Goal: Check status: Check status

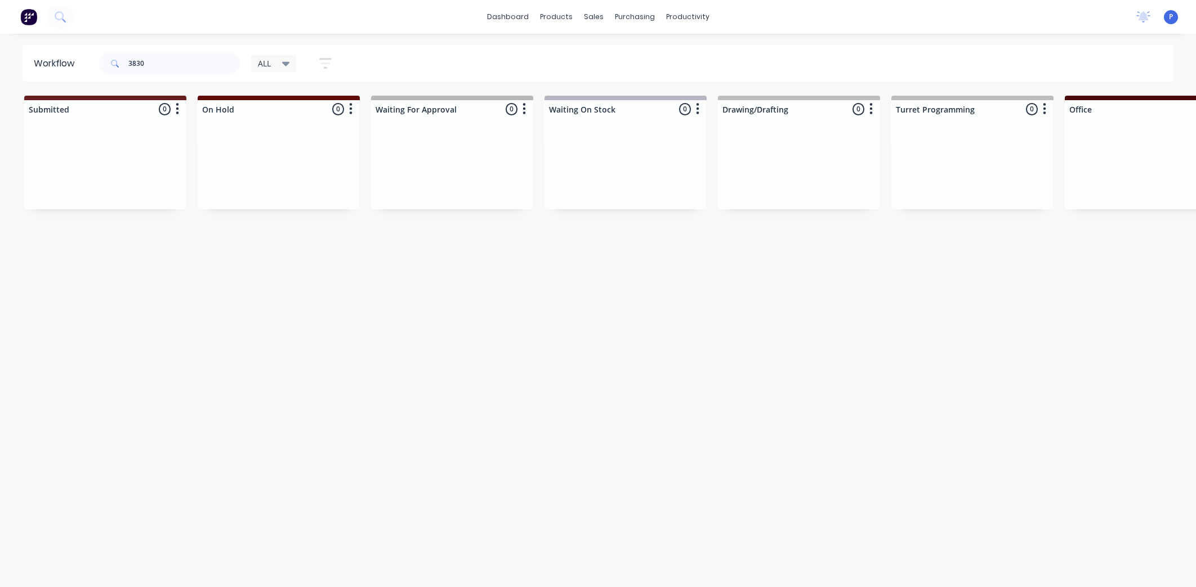
scroll to position [0, 2227]
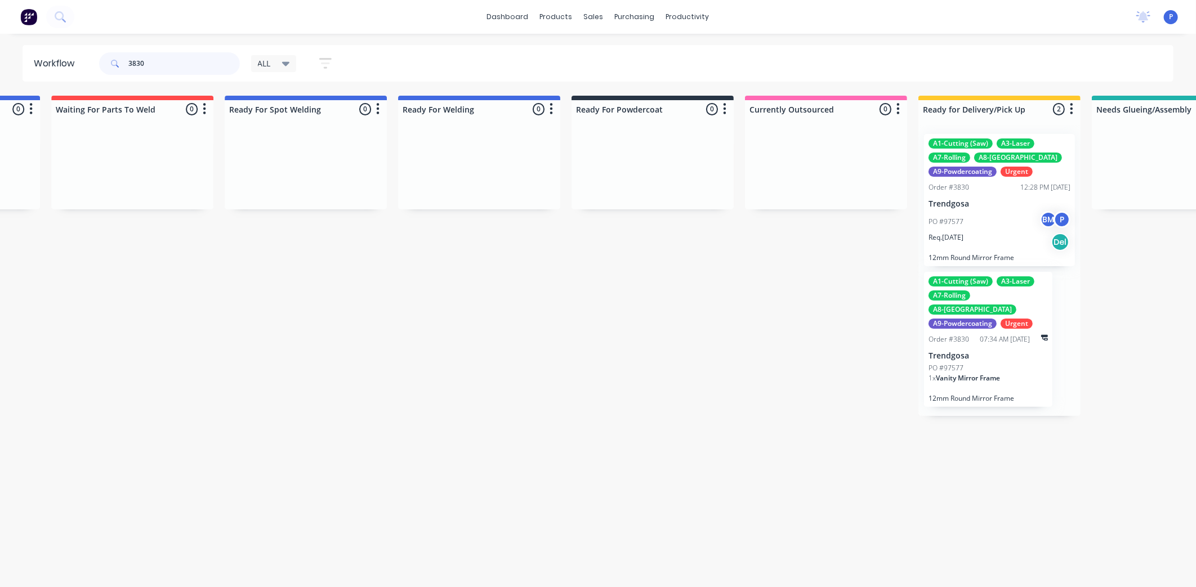
click at [160, 62] on input "3830" at bounding box center [183, 63] width 111 height 23
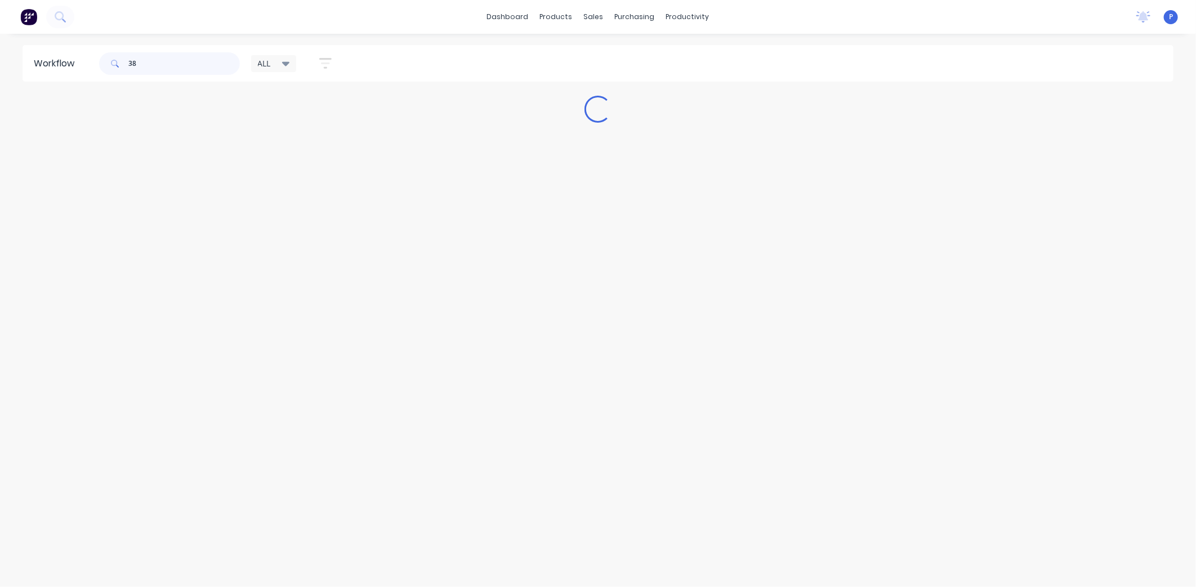
scroll to position [0, 0]
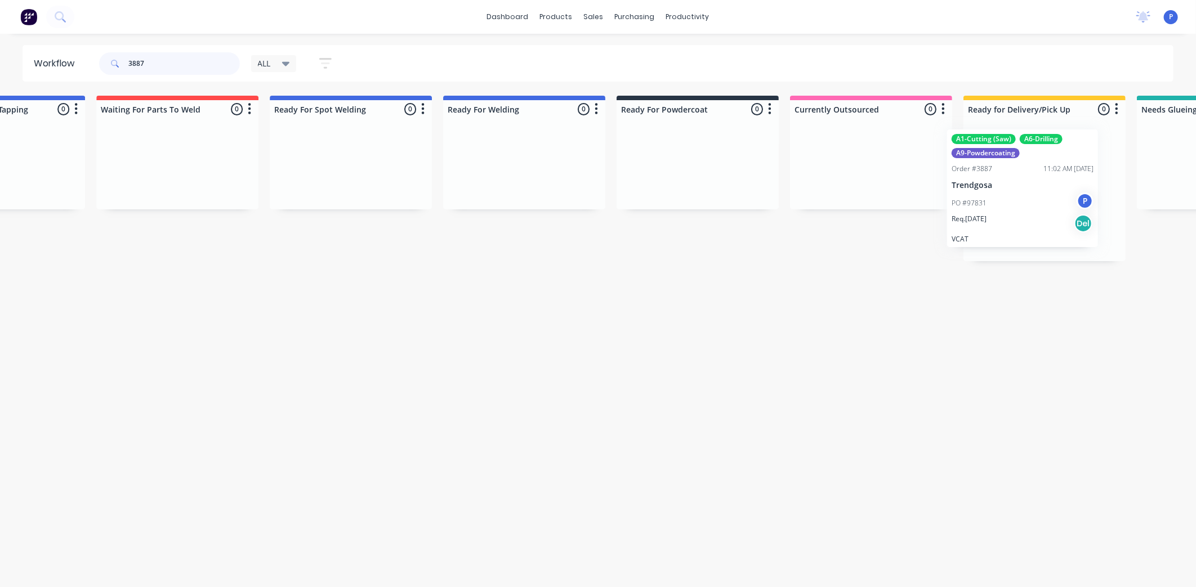
drag, startPoint x: 789, startPoint y: 203, endPoint x: 1018, endPoint y: 197, distance: 229.2
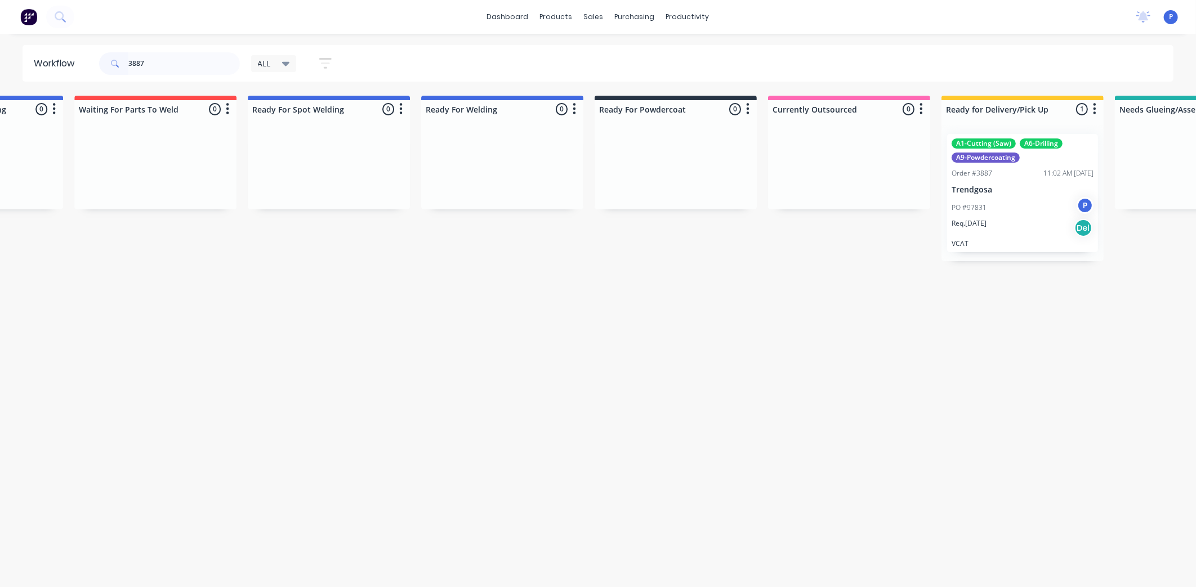
click at [1018, 197] on div "PO #97831 P" at bounding box center [1022, 207] width 142 height 21
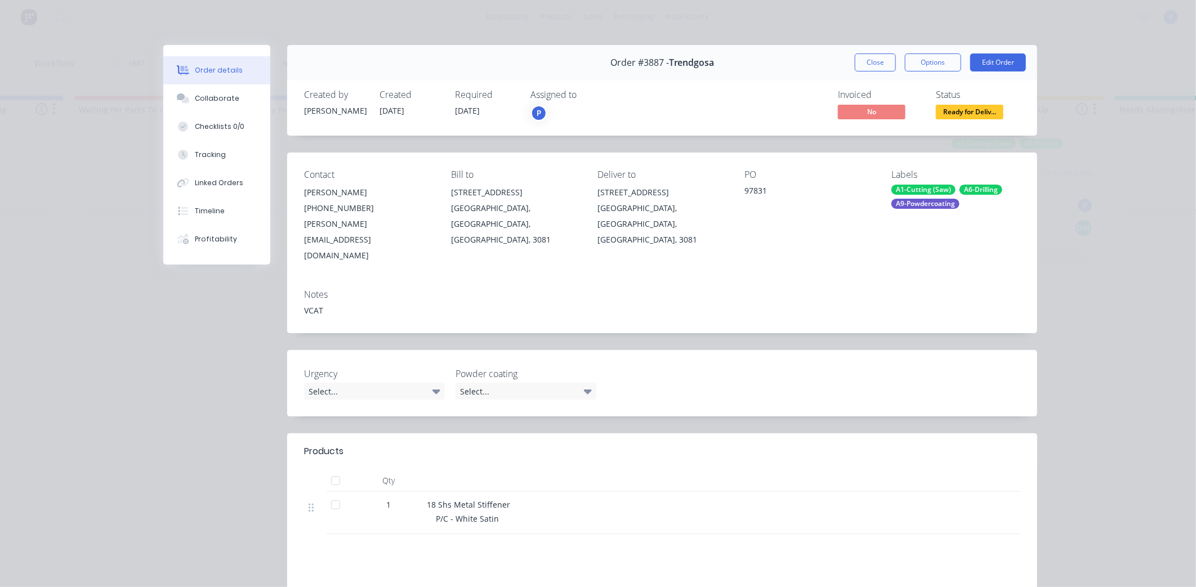
click at [332, 470] on div at bounding box center [335, 481] width 23 height 23
click at [205, 162] on button "Tracking" at bounding box center [216, 155] width 107 height 28
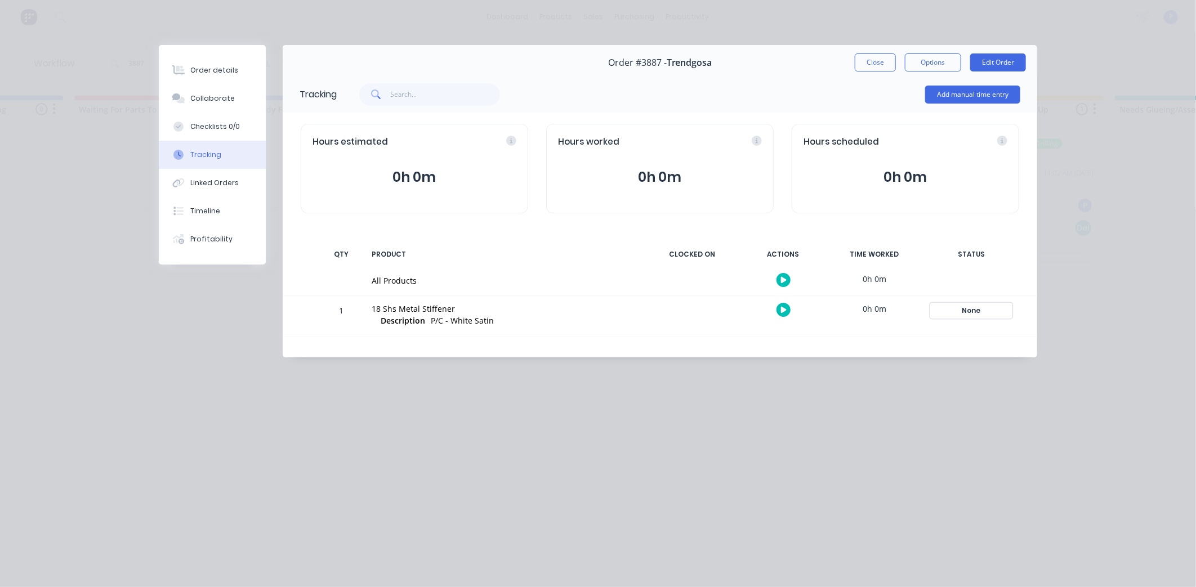
drag, startPoint x: 974, startPoint y: 302, endPoint x: 972, endPoint y: 311, distance: 9.3
click at [974, 310] on button "None" at bounding box center [971, 311] width 82 height 16
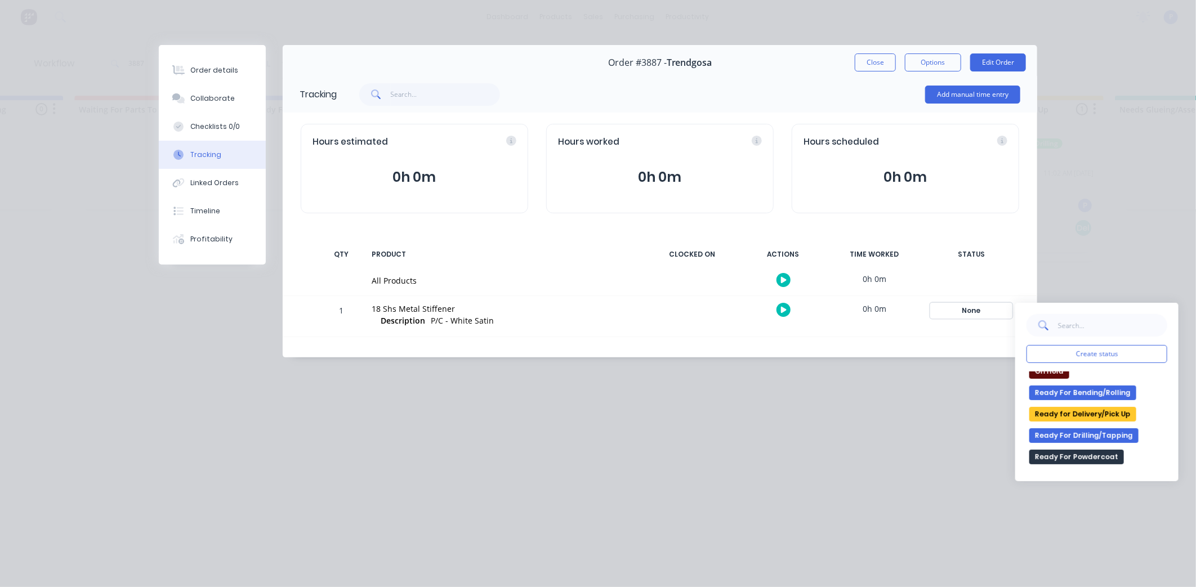
scroll to position [187, 0]
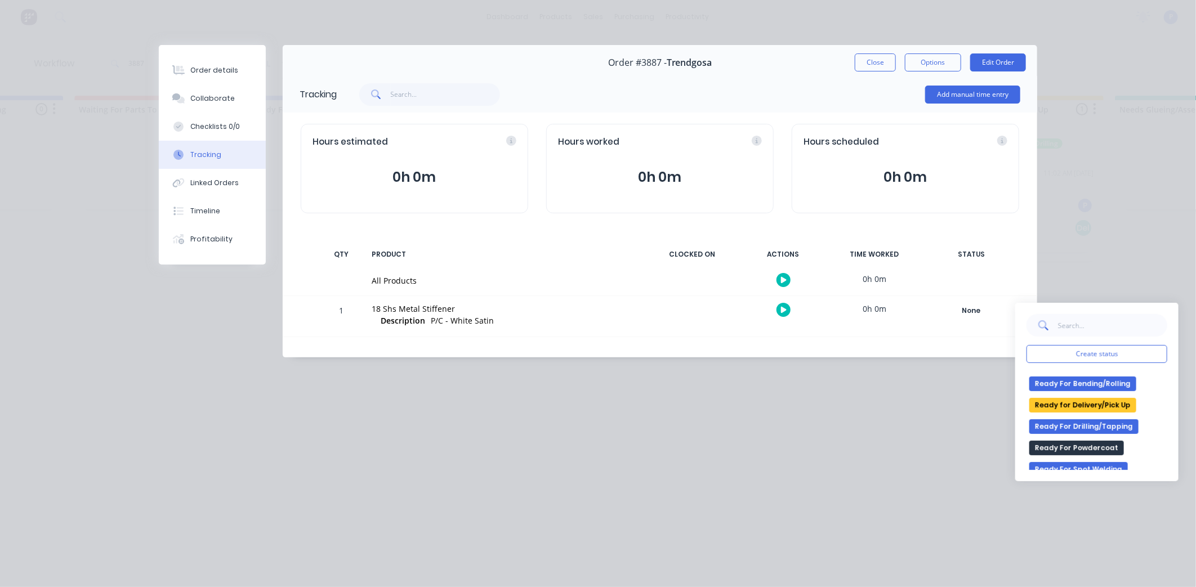
click at [1076, 406] on button "Ready for Delivery/Pick Up" at bounding box center [1082, 405] width 107 height 15
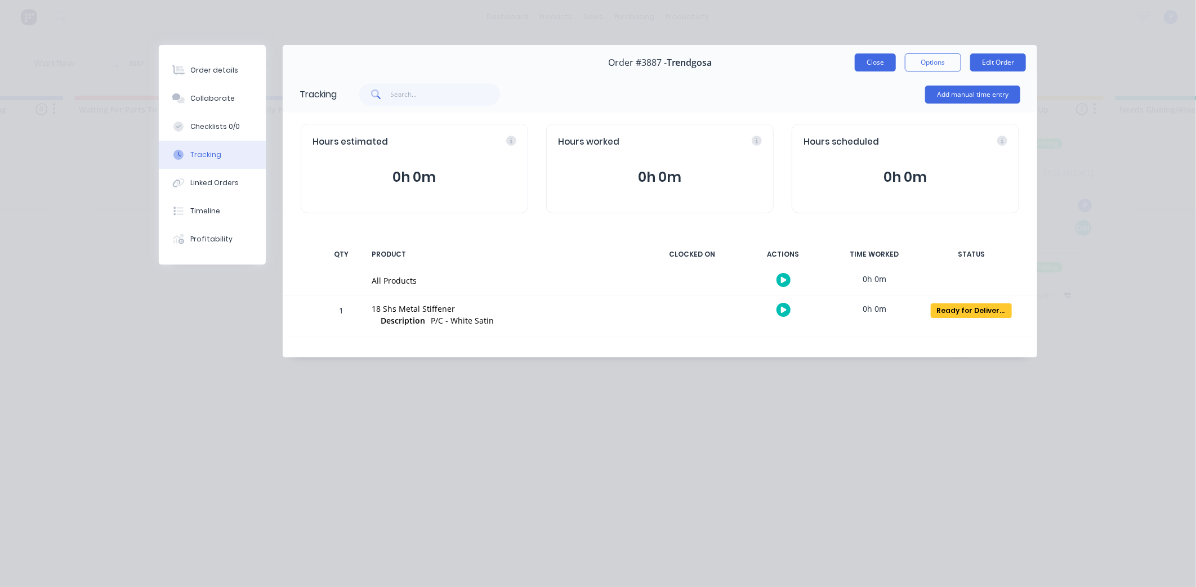
click at [876, 61] on button "Close" at bounding box center [875, 62] width 41 height 18
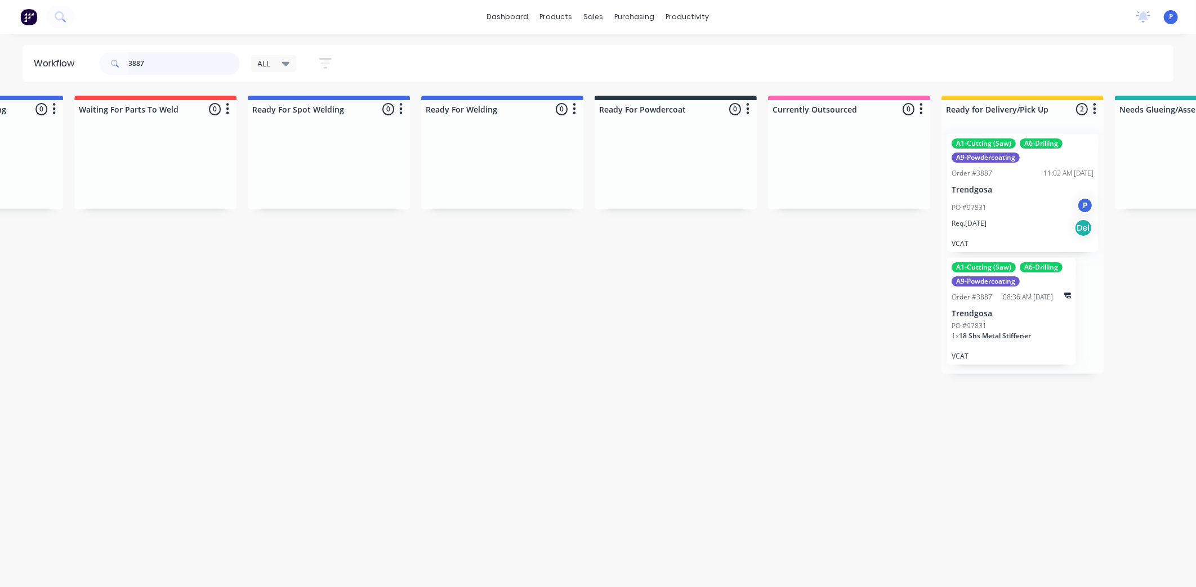
click at [154, 65] on input "3887" at bounding box center [183, 63] width 111 height 23
type input "3"
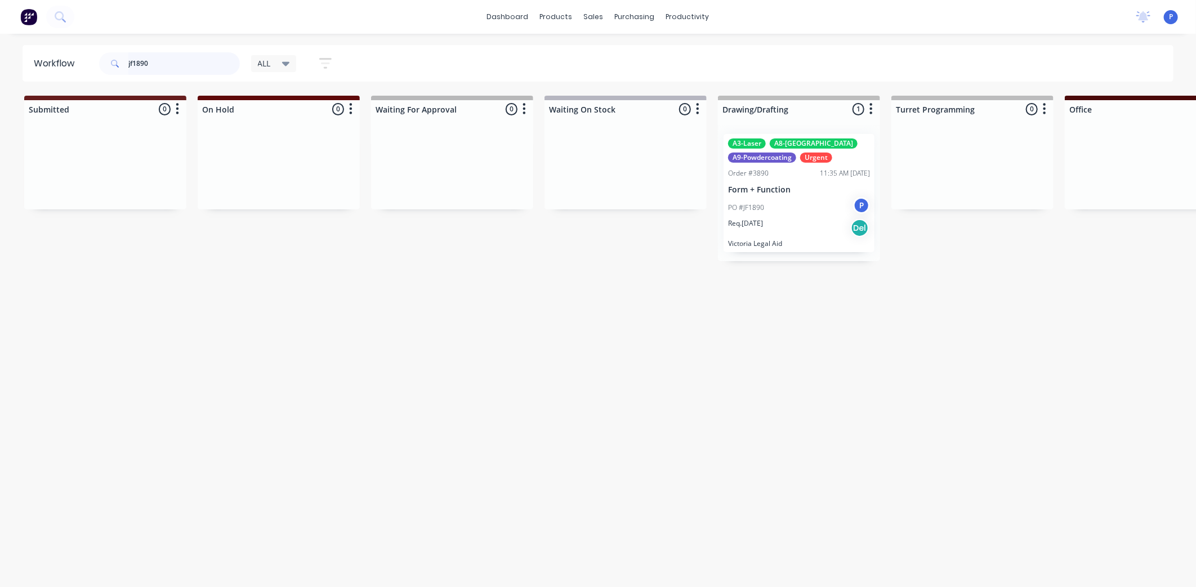
type input "jf1890"
click at [820, 204] on div "PO #JF1890 P" at bounding box center [799, 207] width 142 height 21
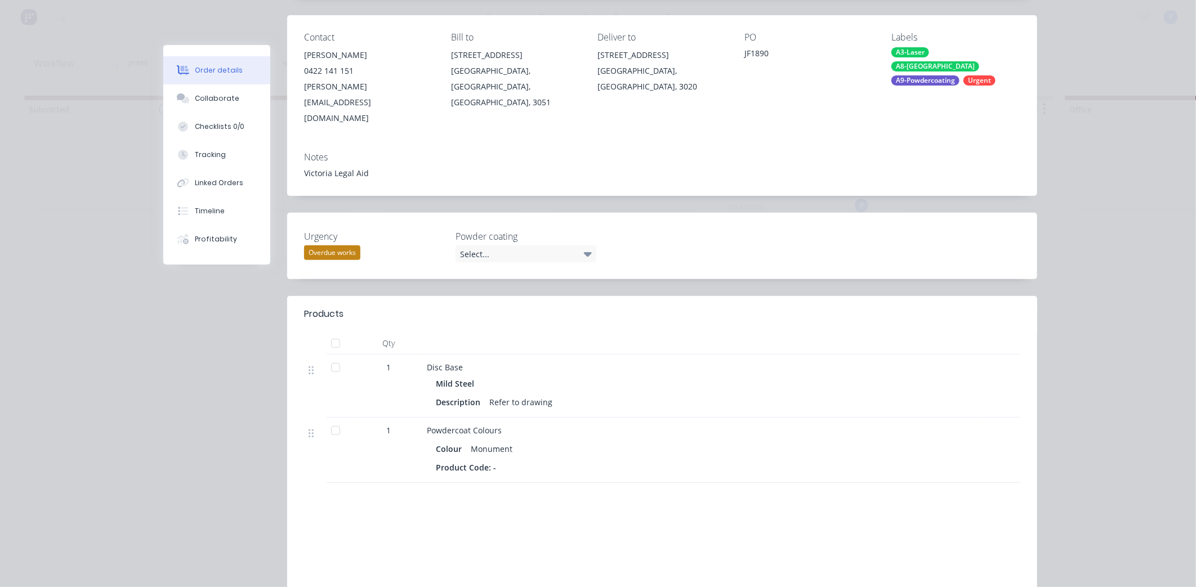
scroll to position [187, 0]
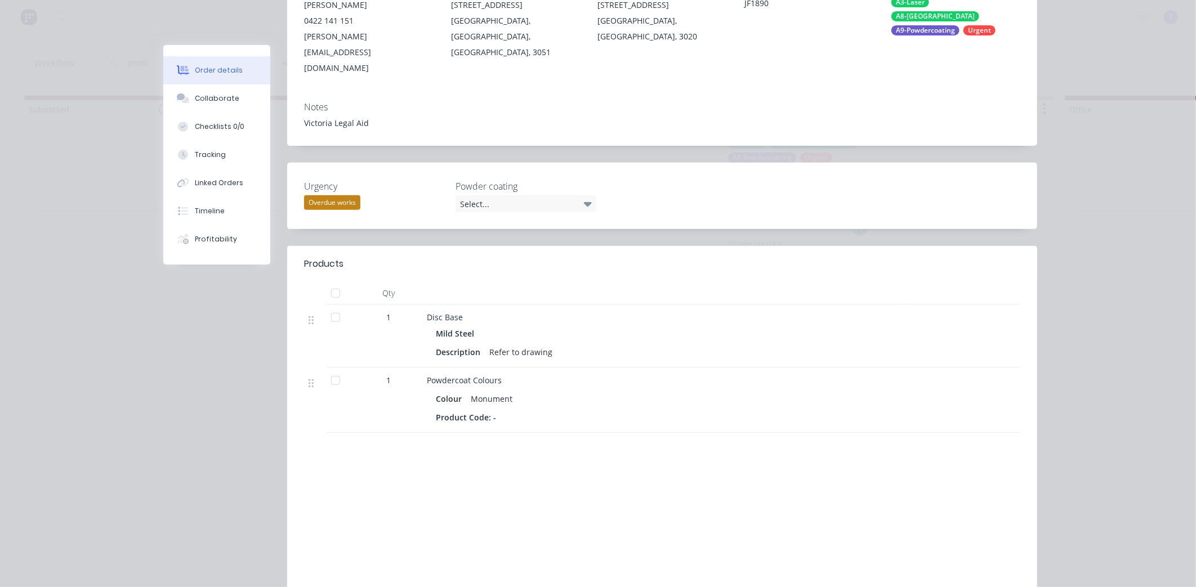
click at [330, 282] on div at bounding box center [335, 293] width 23 height 23
click at [227, 153] on button "Tracking" at bounding box center [216, 155] width 107 height 28
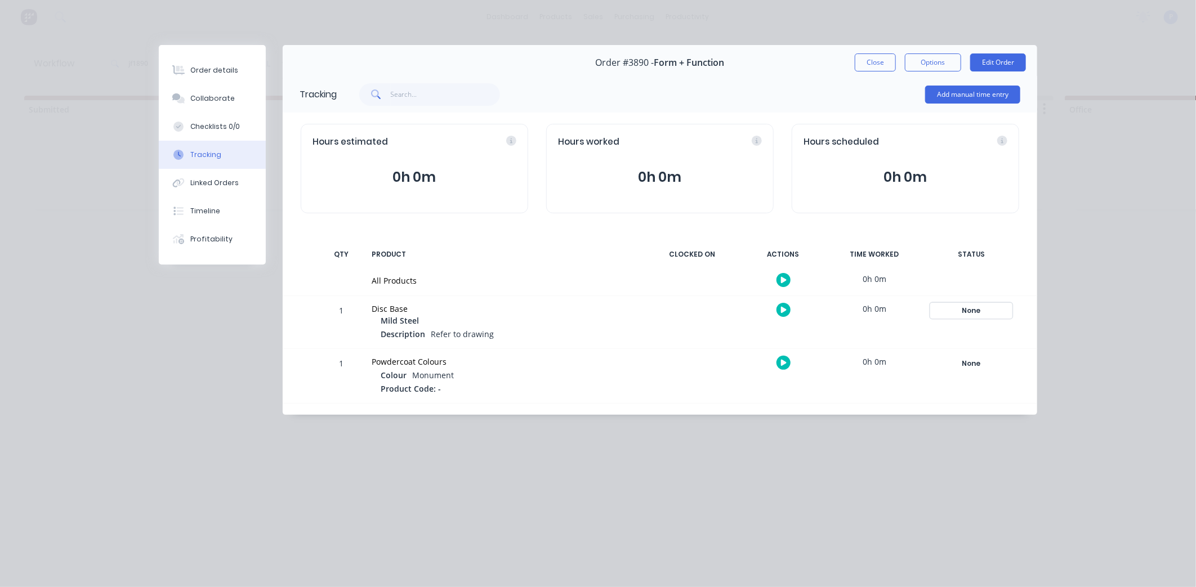
click at [980, 308] on div "None" at bounding box center [971, 310] width 81 height 15
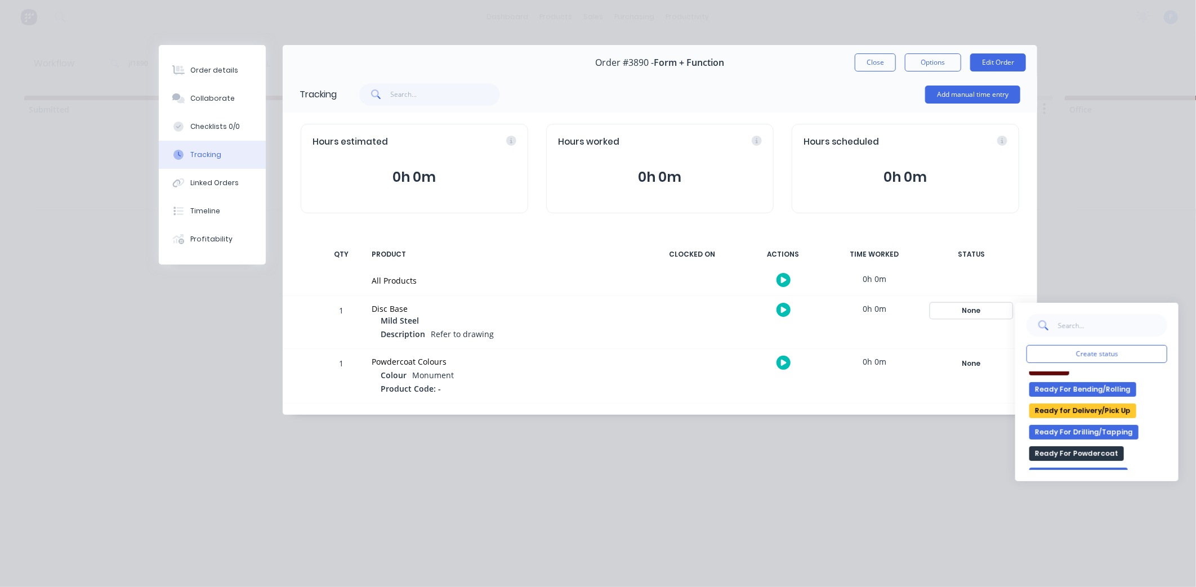
scroll to position [187, 0]
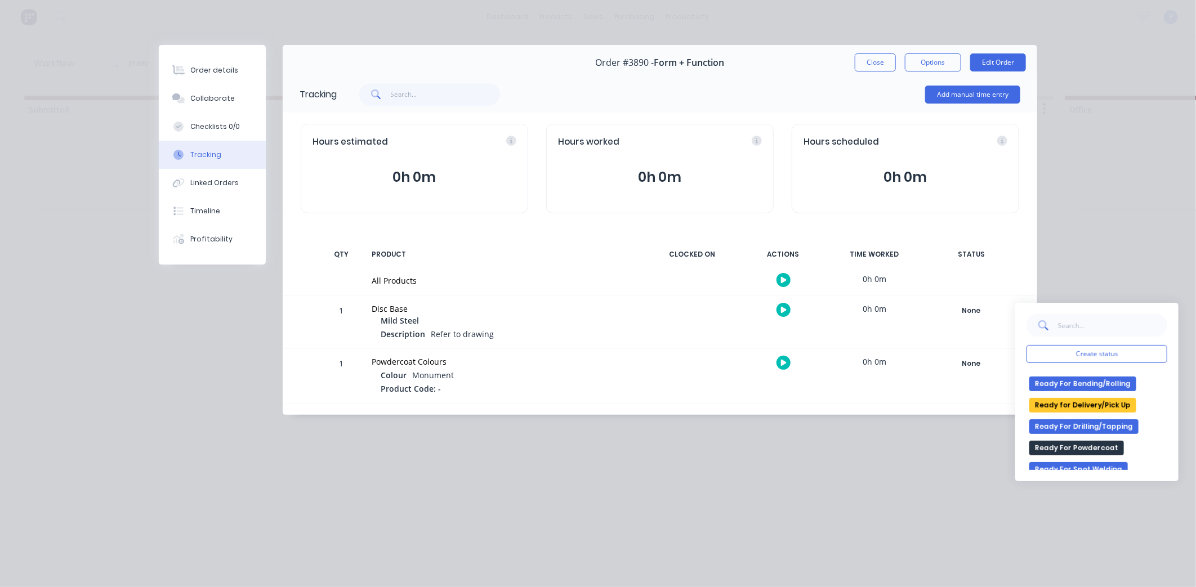
click at [1083, 406] on button "Ready for Delivery/Pick Up" at bounding box center [1082, 405] width 107 height 15
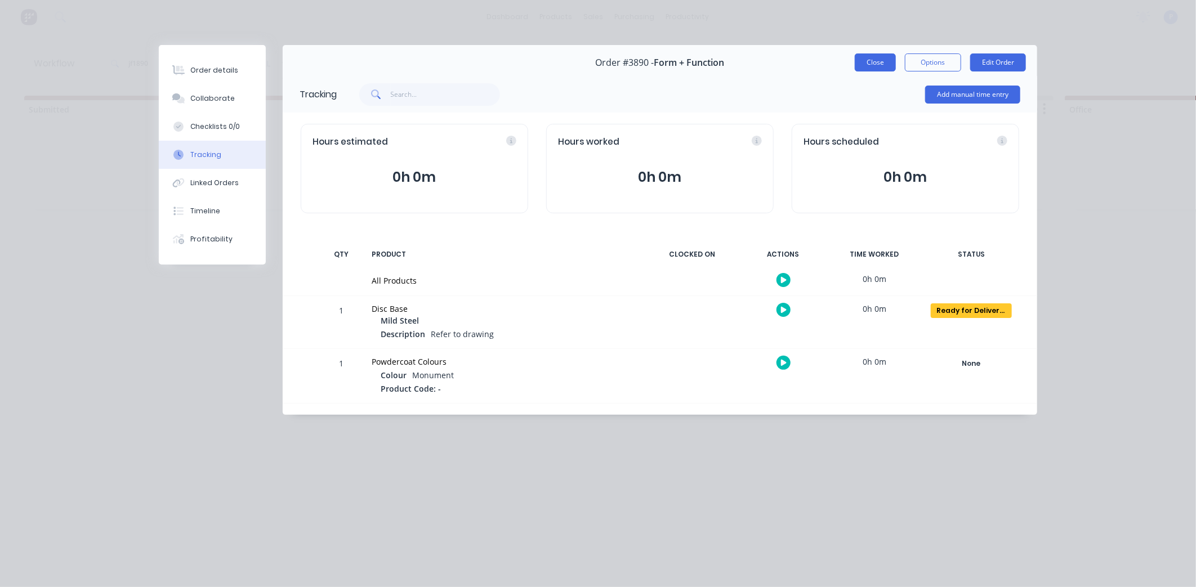
click at [871, 61] on button "Close" at bounding box center [875, 62] width 41 height 18
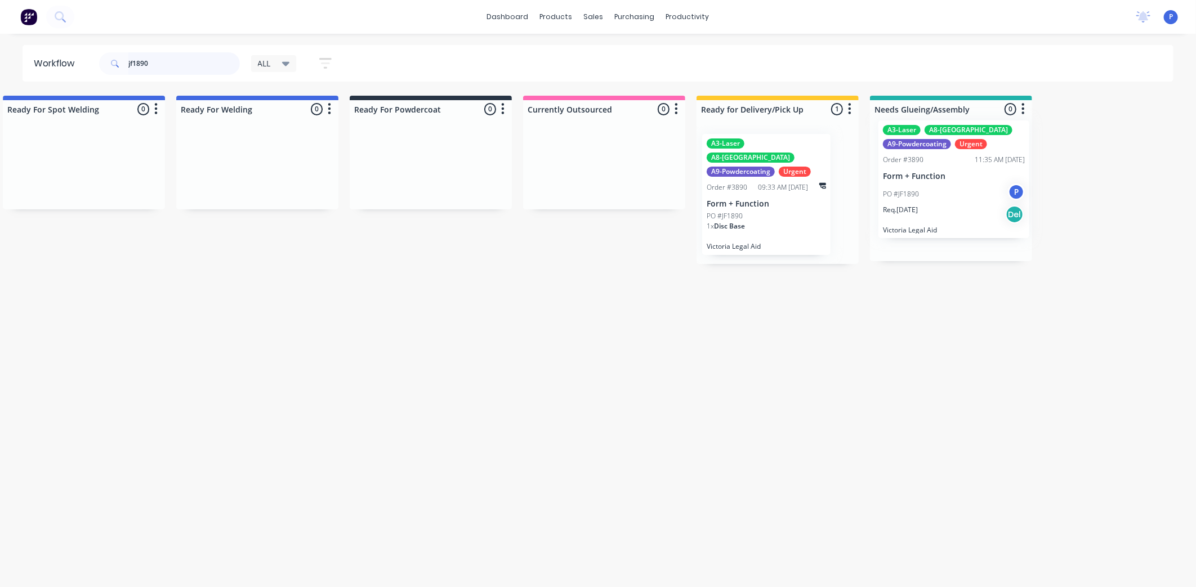
scroll to position [0, 2458]
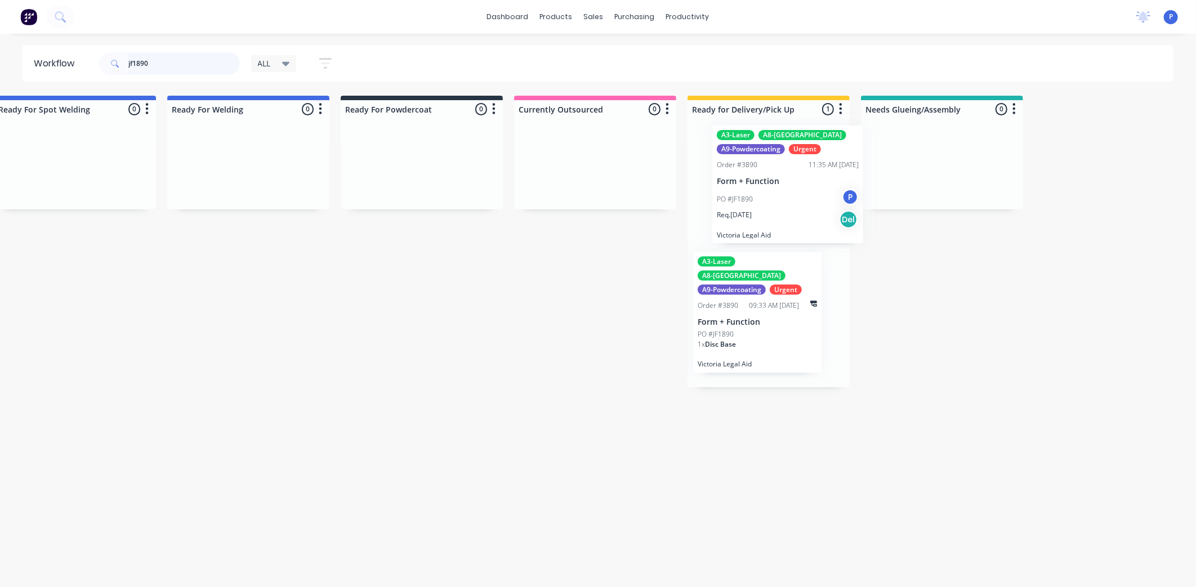
drag, startPoint x: 797, startPoint y: 166, endPoint x: 780, endPoint y: 159, distance: 18.2
